Goal: Transaction & Acquisition: Purchase product/service

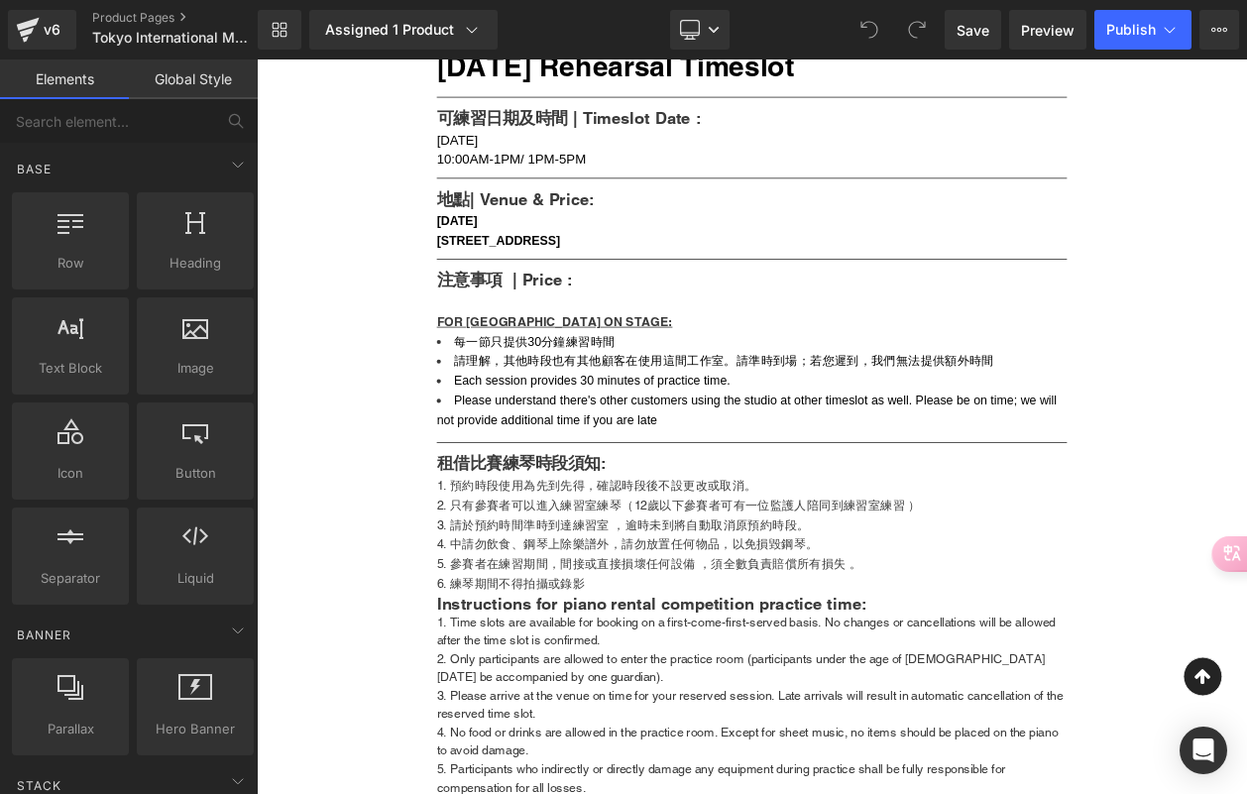
scroll to position [986, 0]
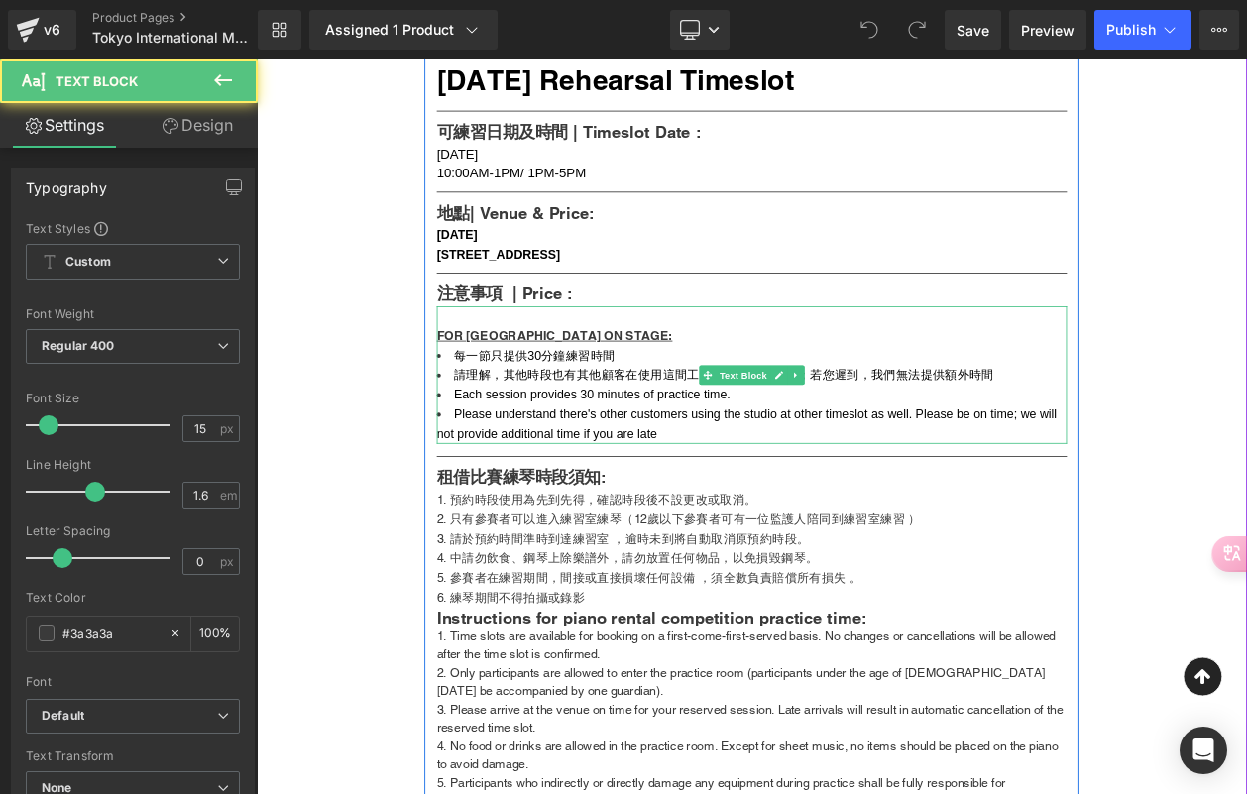
click at [712, 401] on span "FOR [GEOGRAPHIC_DATA] ON STAGE:" at bounding box center [617, 393] width 285 height 17
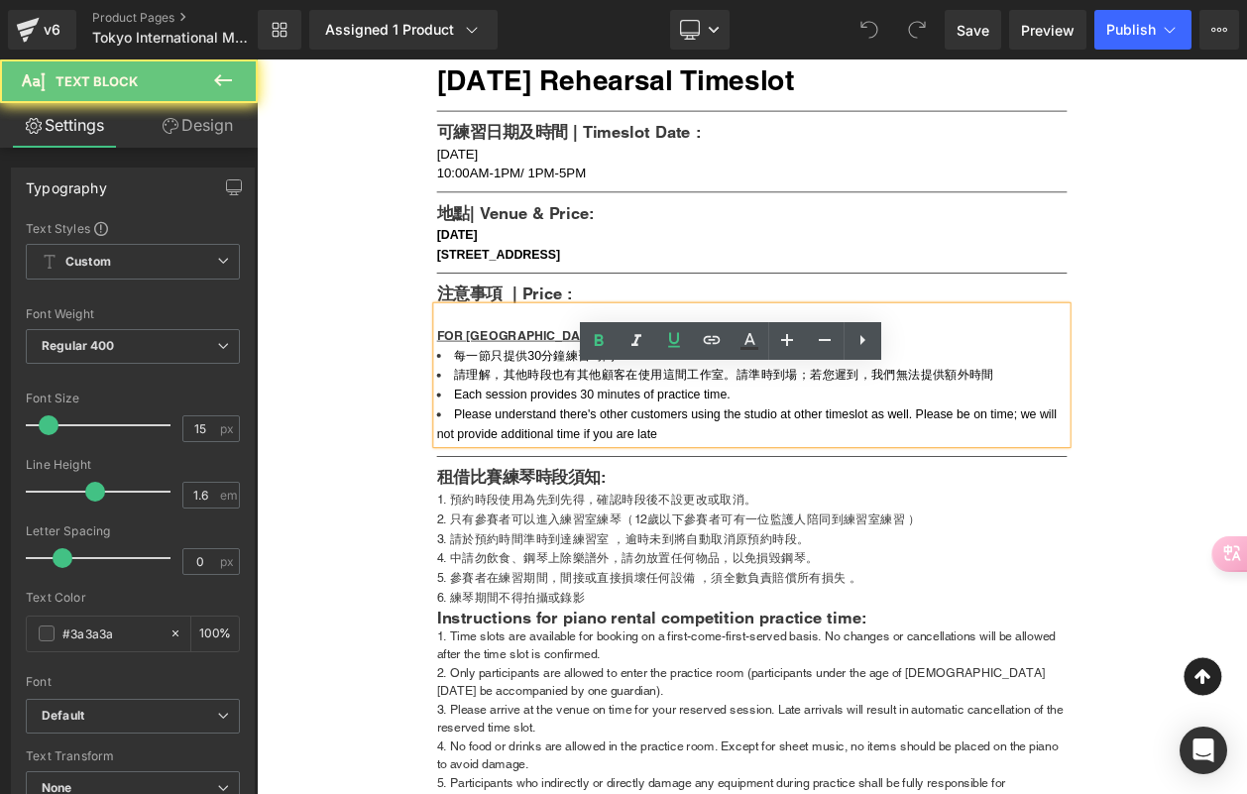
click at [707, 401] on span "FOR [GEOGRAPHIC_DATA] ON STAGE:" at bounding box center [617, 393] width 285 height 17
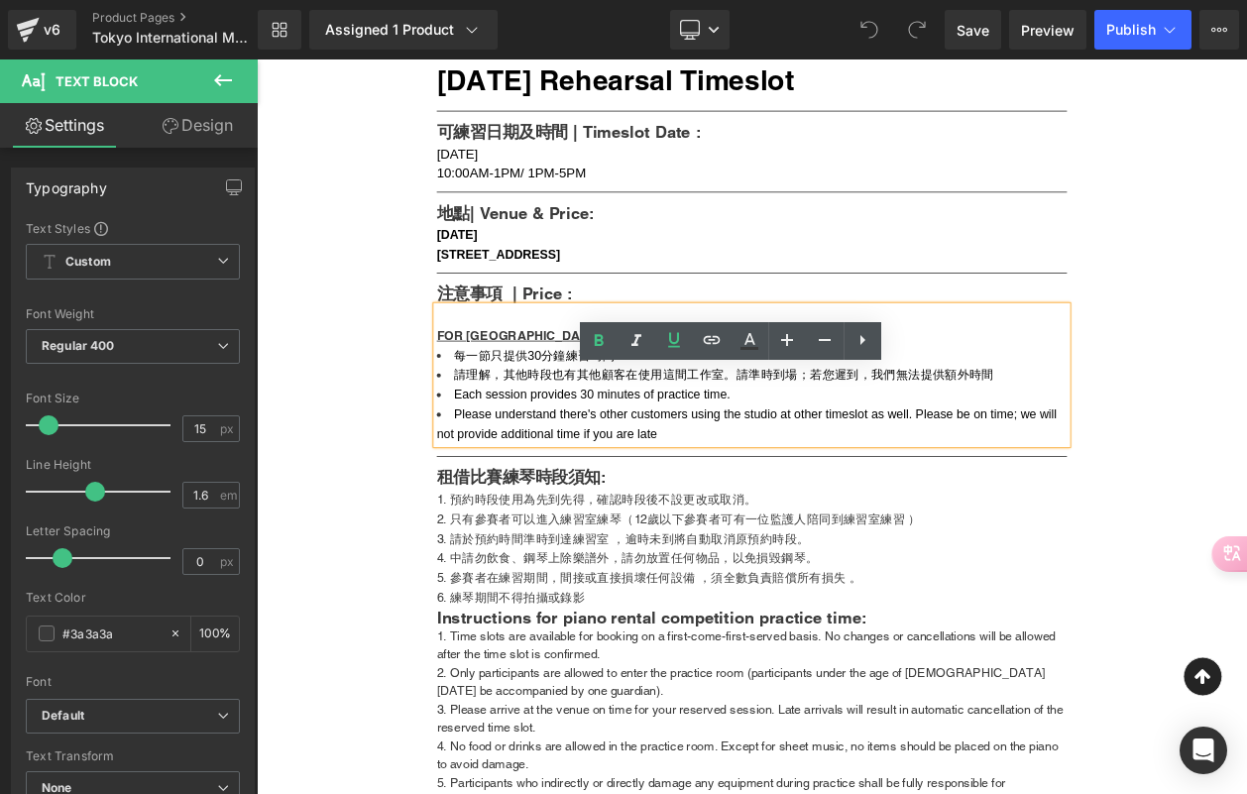
click at [732, 405] on div "FOR [GEOGRAPHIC_DATA] ON STAGE:" at bounding box center [856, 394] width 763 height 24
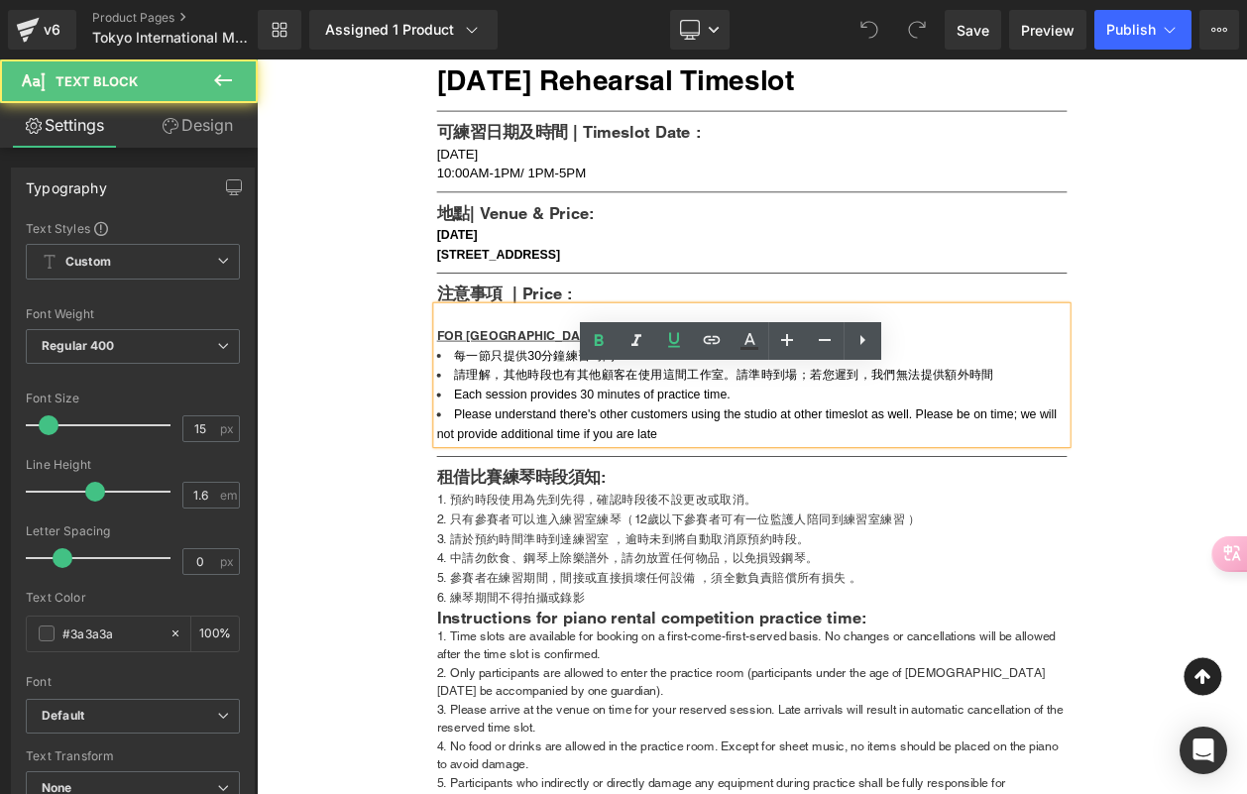
click at [726, 405] on div "FOR [GEOGRAPHIC_DATA] ON STAGE:" at bounding box center [856, 394] width 763 height 24
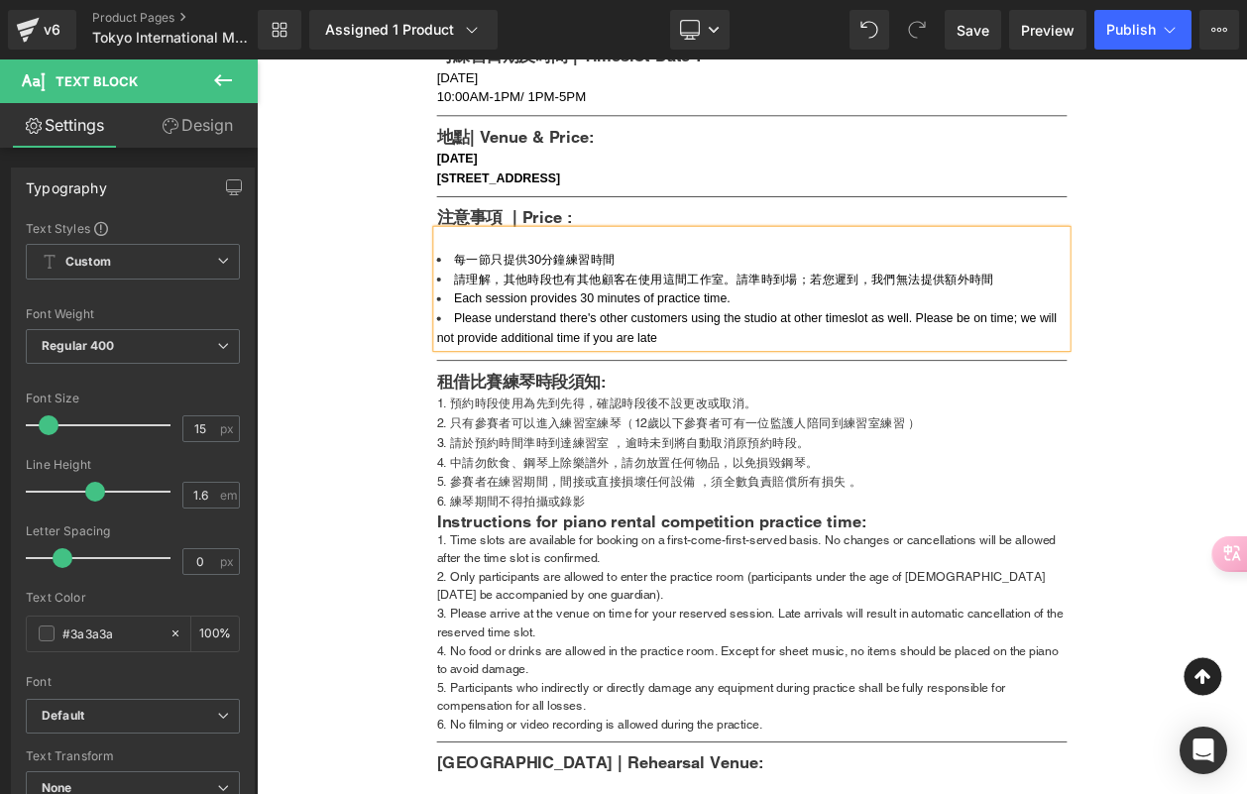
scroll to position [1082, 0]
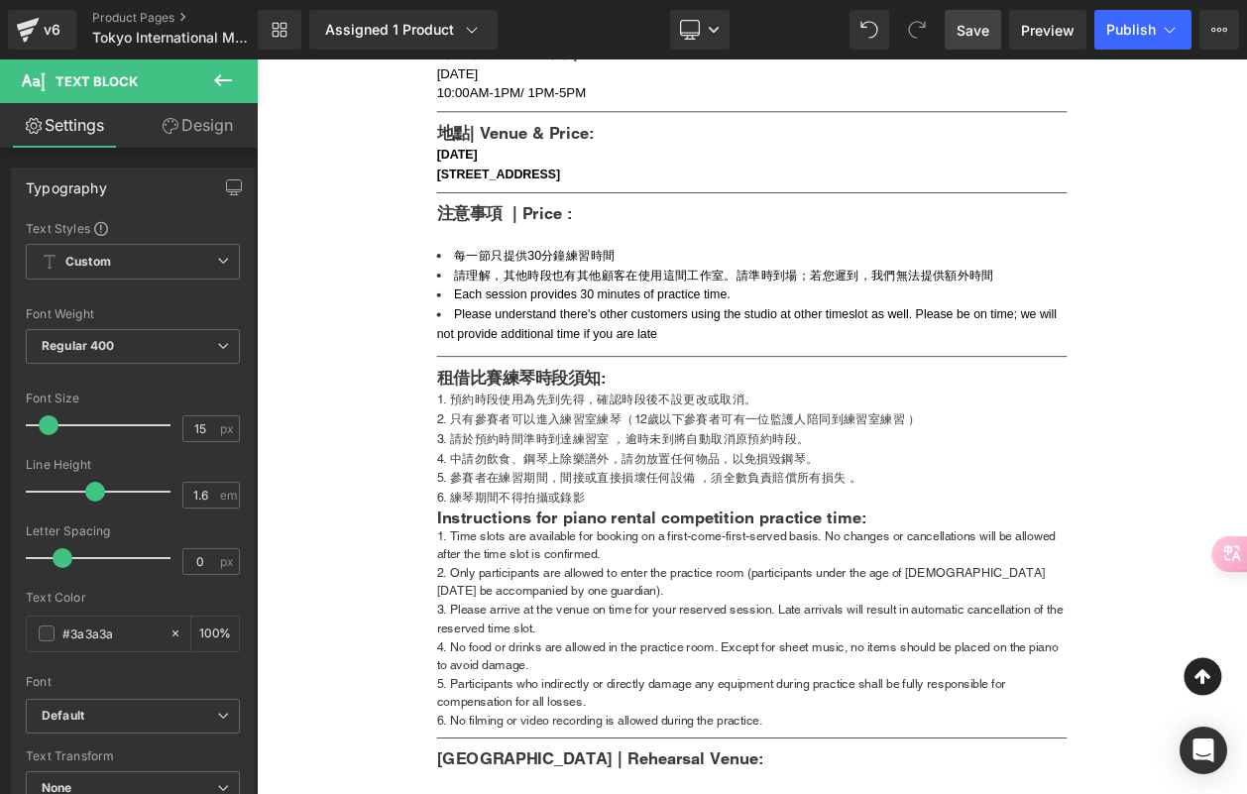
click at [974, 31] on span "Save" at bounding box center [972, 30] width 33 height 21
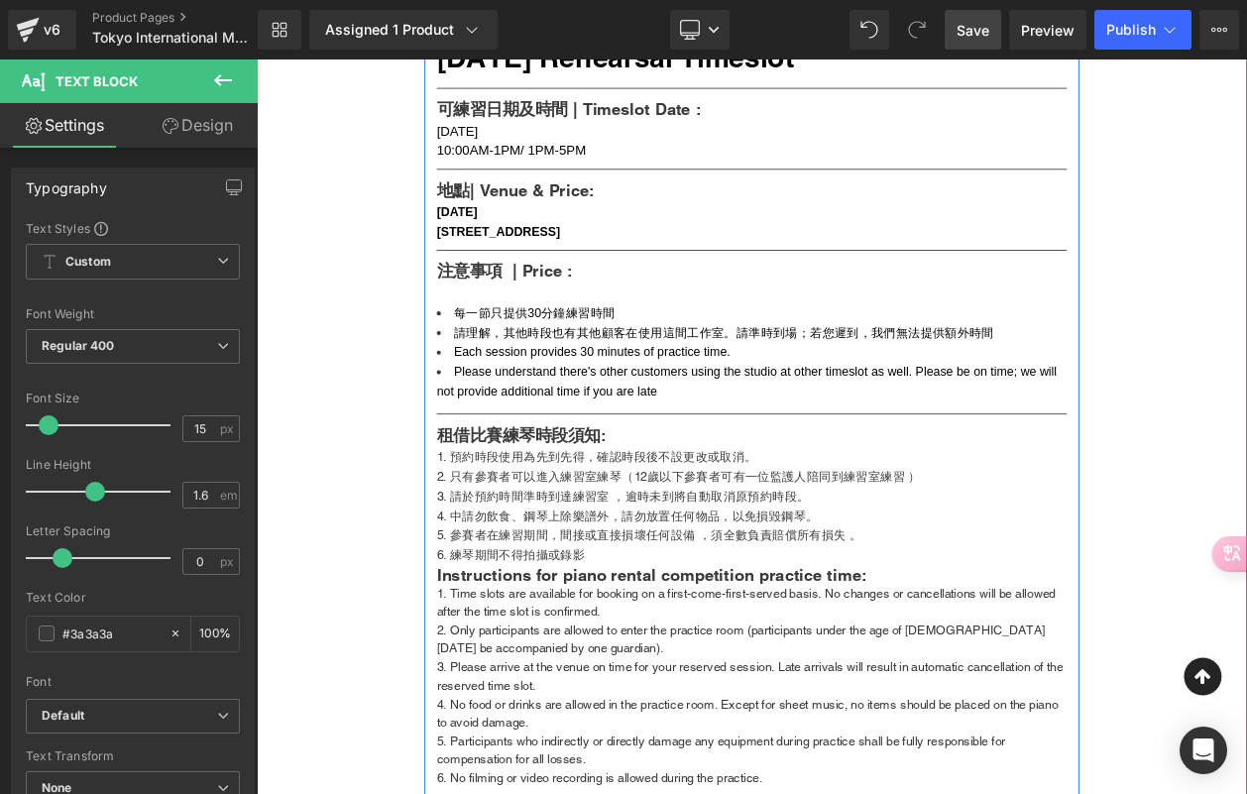
scroll to position [991, 0]
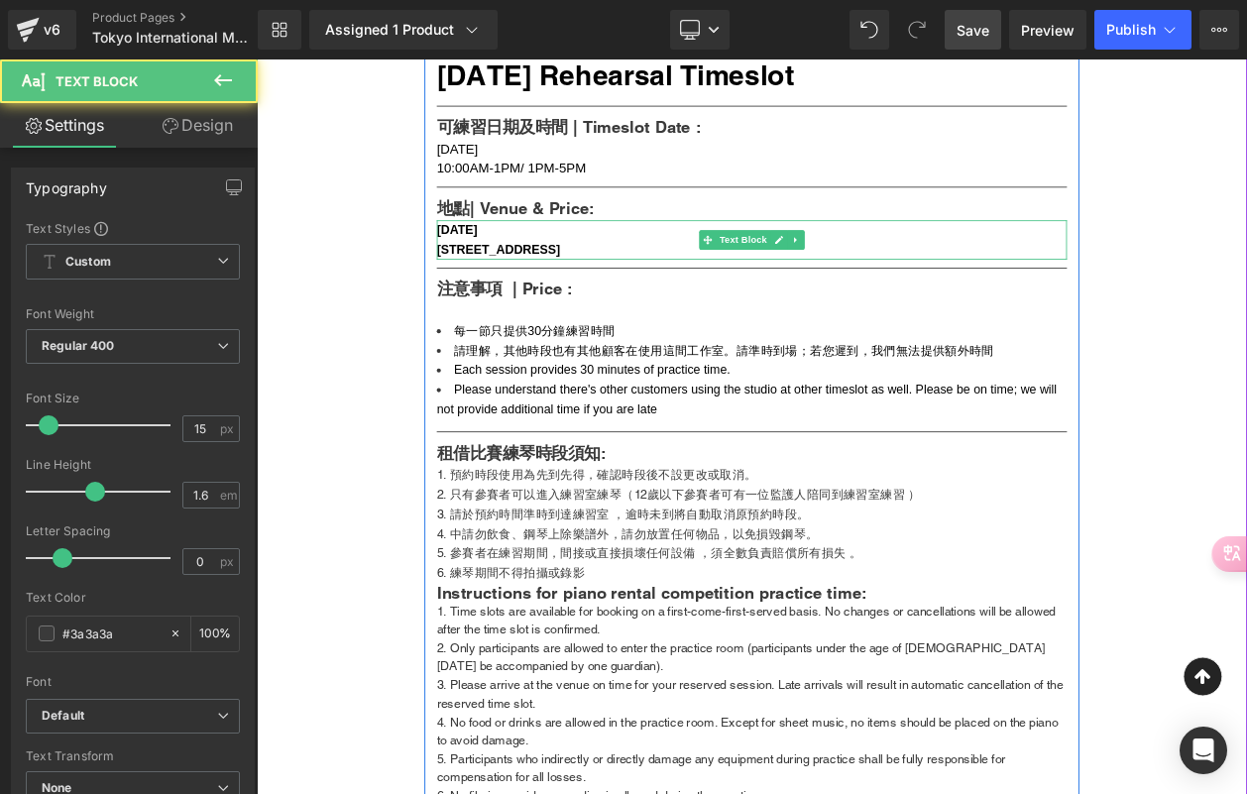
click at [568, 278] on div "[DATE]" at bounding box center [856, 267] width 763 height 24
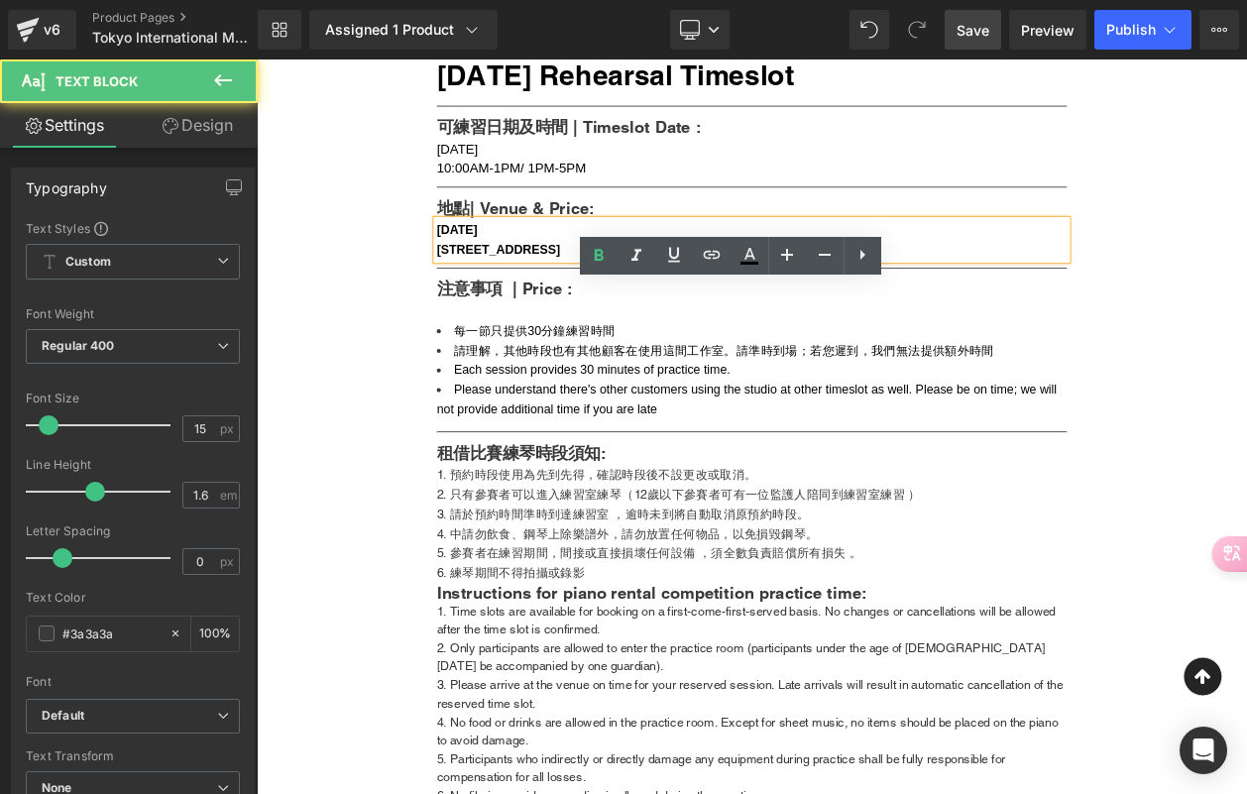
click at [524, 275] on b "[DATE]" at bounding box center [500, 266] width 50 height 17
click at [551, 278] on div "[DATE]" at bounding box center [856, 267] width 763 height 24
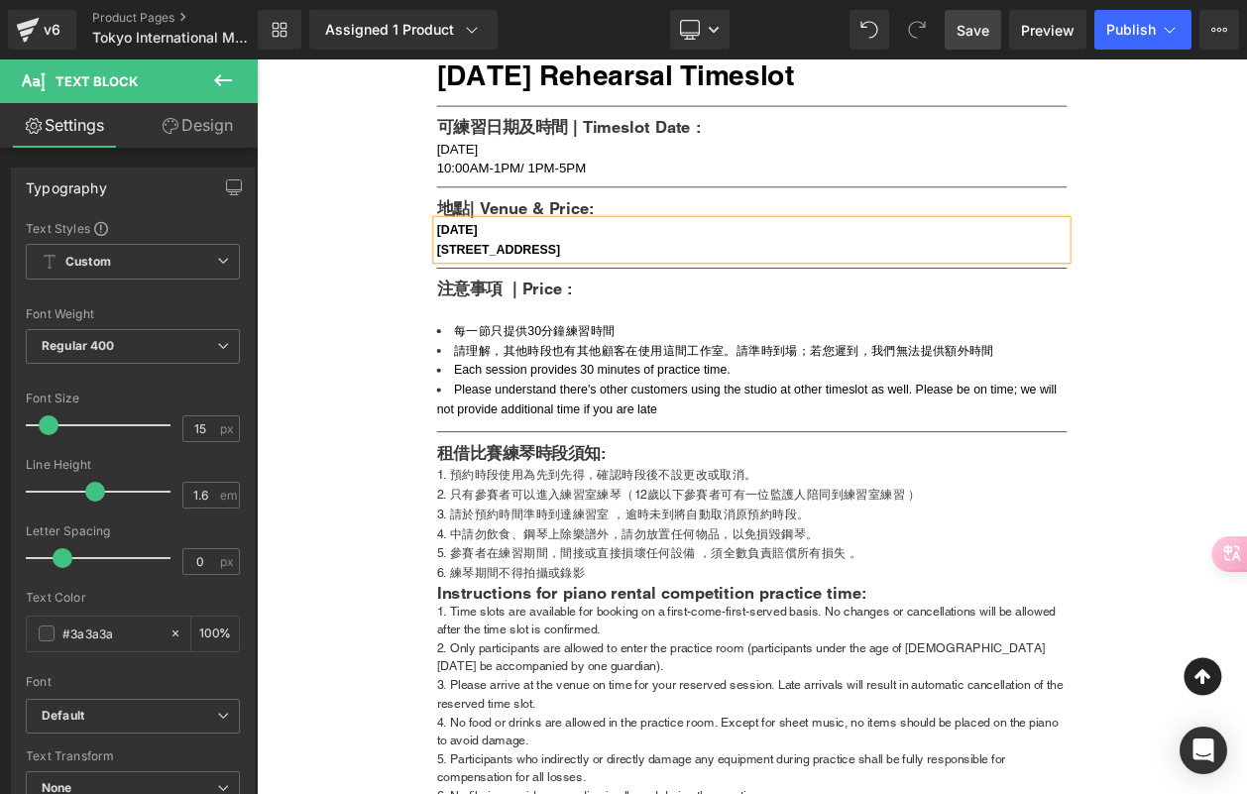
copy div "[DATE] 〒160-0022 2-14-[GEOGRAPHIC_DATA]"
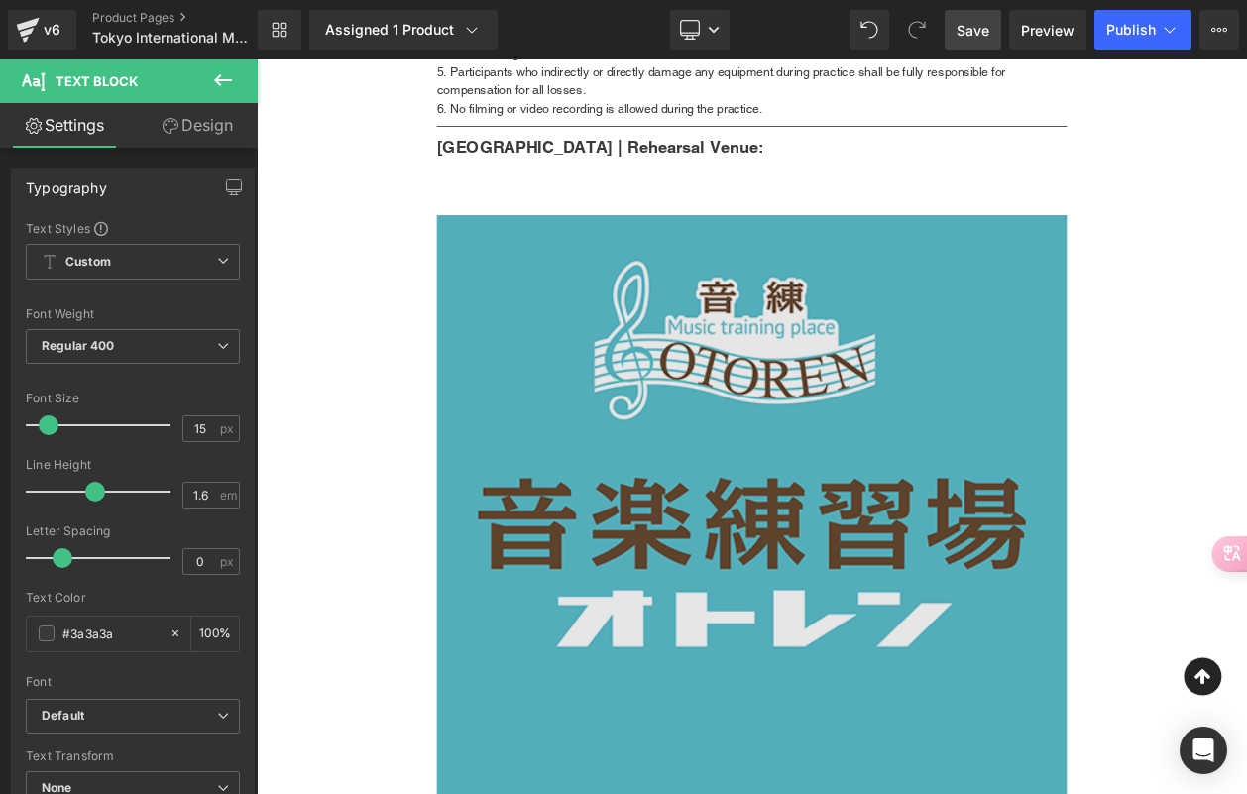
scroll to position [1610, 0]
